Goal: Ask a question

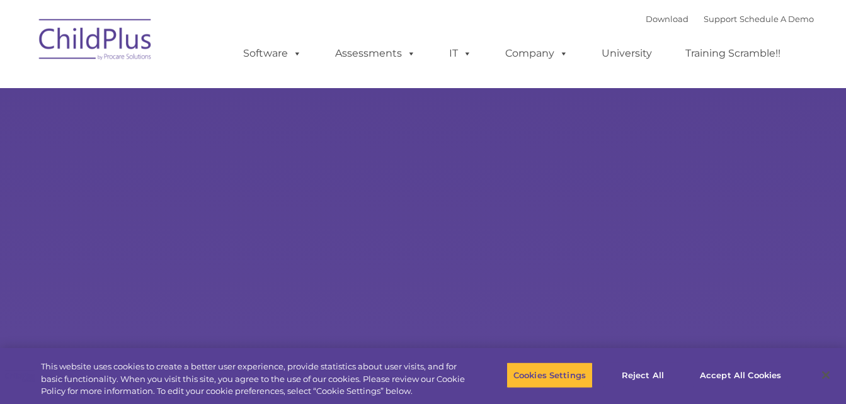
select select "MEDIUM"
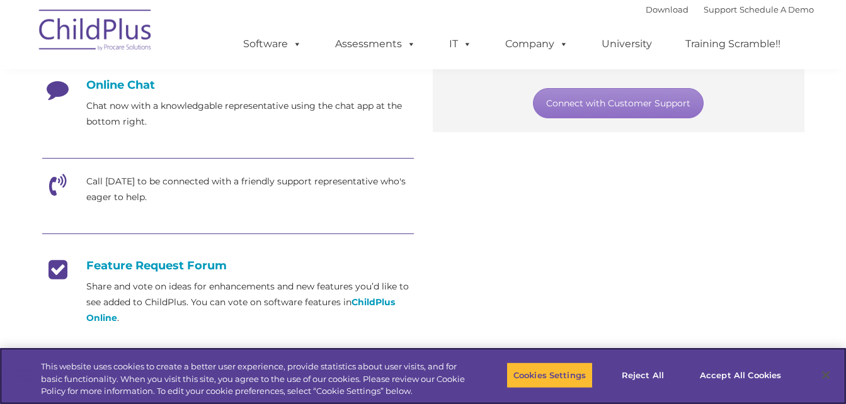
scroll to position [345, 0]
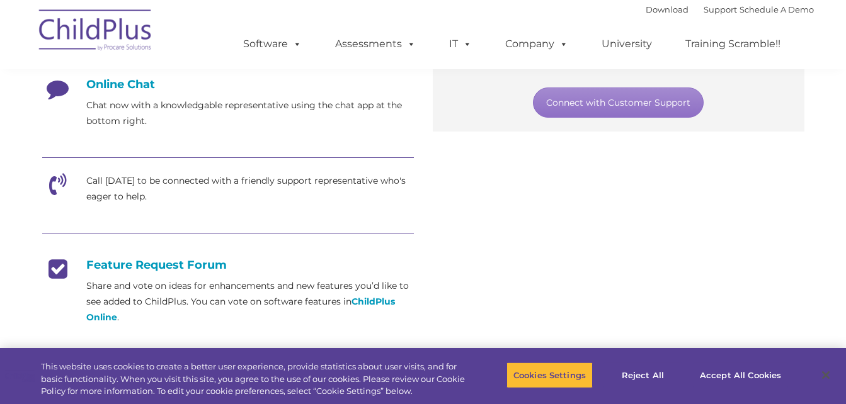
click at [133, 86] on h4 "Online Chat" at bounding box center [227, 84] width 371 height 14
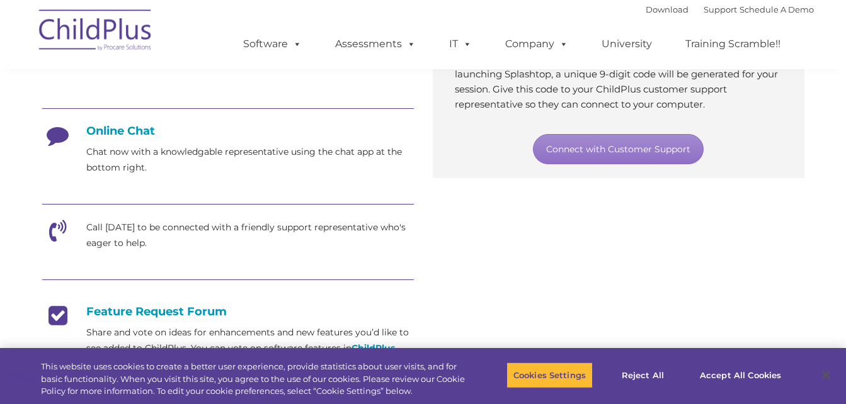
scroll to position [303, 0]
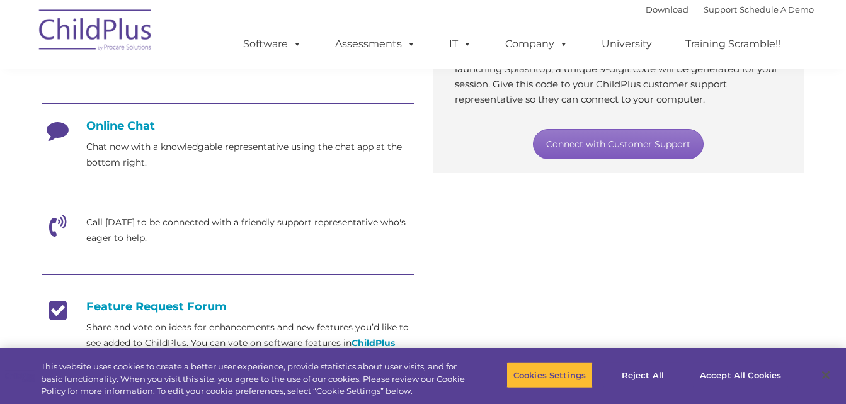
click at [669, 147] on link "Connect with Customer Support" at bounding box center [618, 144] width 171 height 30
